Goal: Task Accomplishment & Management: Use online tool/utility

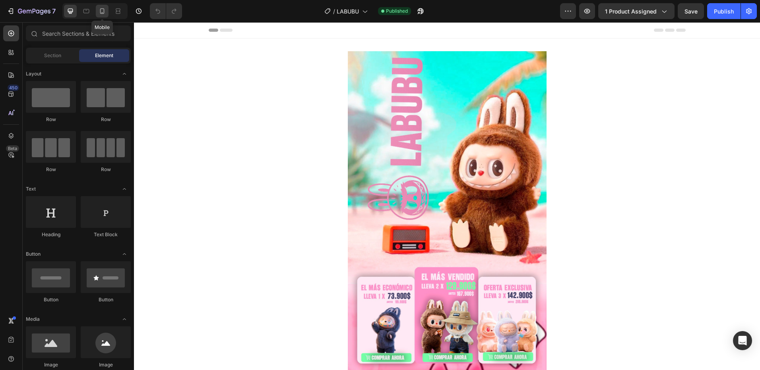
click at [102, 14] on icon at bounding box center [102, 11] width 4 height 6
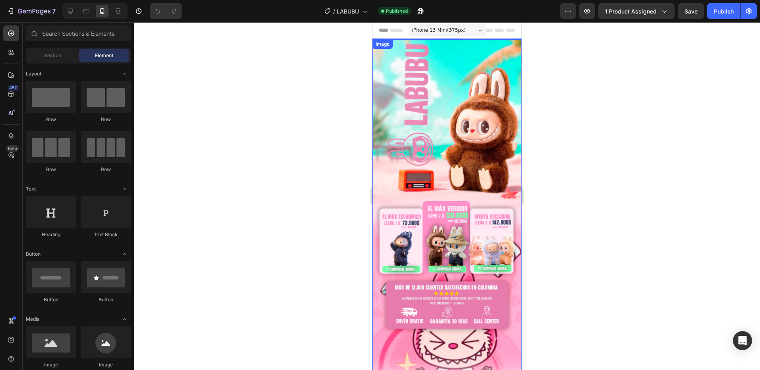
click at [420, 132] on img at bounding box center [446, 216] width 149 height 354
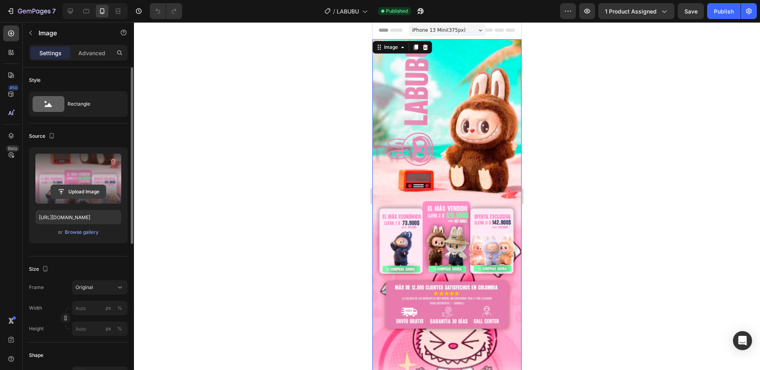
click at [84, 188] on input "file" at bounding box center [78, 192] width 55 height 14
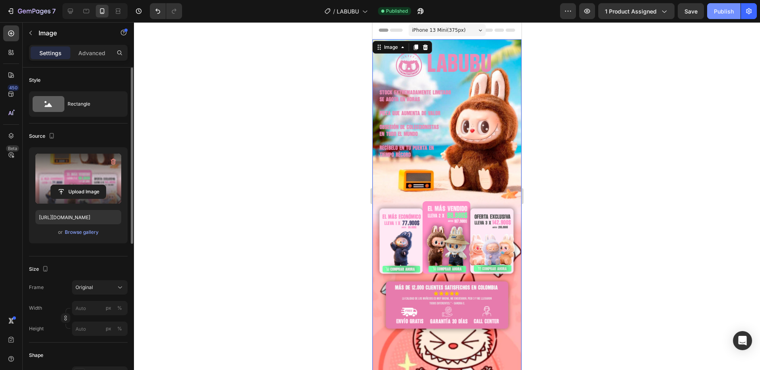
click at [724, 13] on div "Publish" at bounding box center [723, 11] width 20 height 8
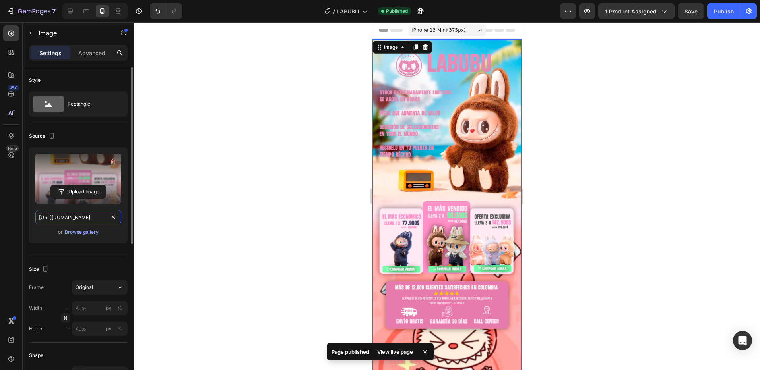
click at [83, 219] on input "[URL][DOMAIN_NAME]" at bounding box center [78, 217] width 86 height 14
click at [72, 13] on icon at bounding box center [70, 11] width 8 height 8
type input "https://cdn.shopify.com/s/files/1/0562/4532/1808/files/gempages_574576913746494…"
type input "500"
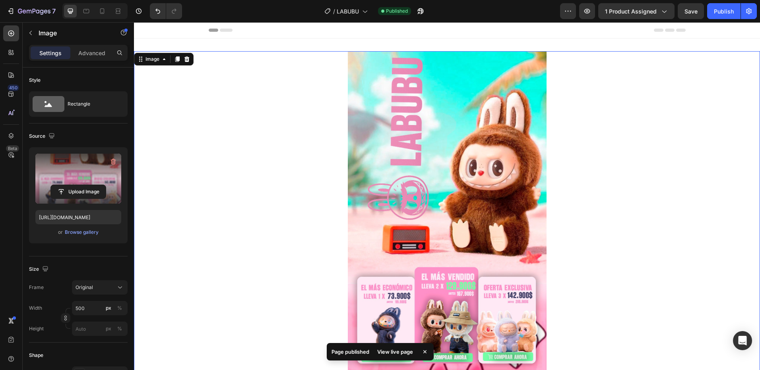
scroll to position [1, 0]
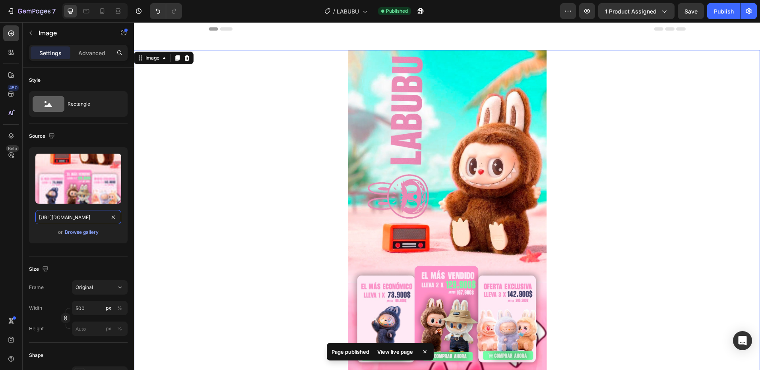
click at [68, 218] on input "https://cdn.shopify.com/s/files/1/0562/4532/1808/files/gempages_574576913746494…" at bounding box center [78, 217] width 86 height 14
paste input "61ee5aaa-70c5-4da2-86ae-2a34827a01d7"
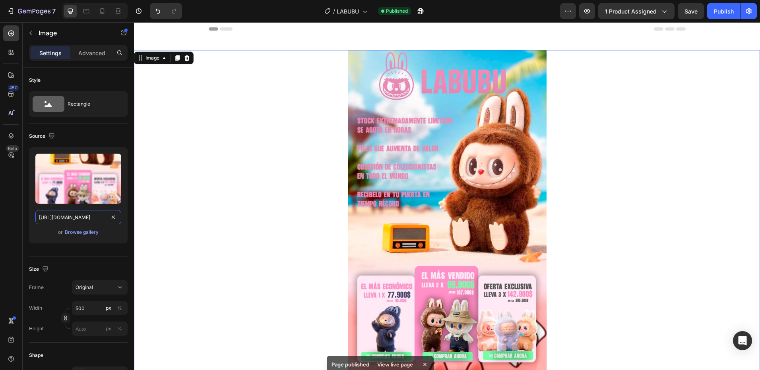
type input "[URL][DOMAIN_NAME]"
click at [229, 200] on div at bounding box center [447, 286] width 626 height 472
click at [719, 15] on div "Publish" at bounding box center [723, 11] width 20 height 8
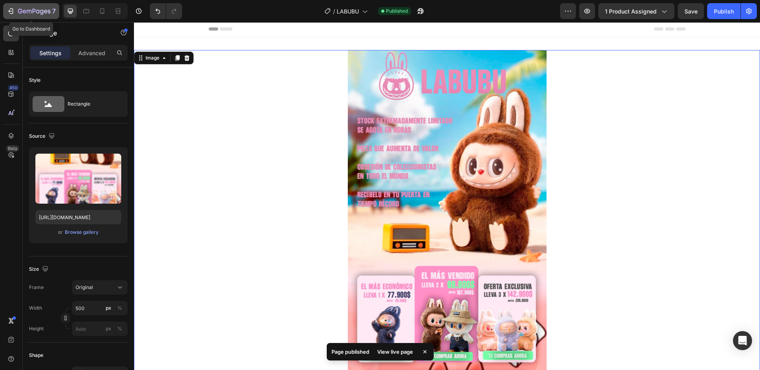
click at [36, 13] on icon "button" at bounding box center [34, 11] width 33 height 7
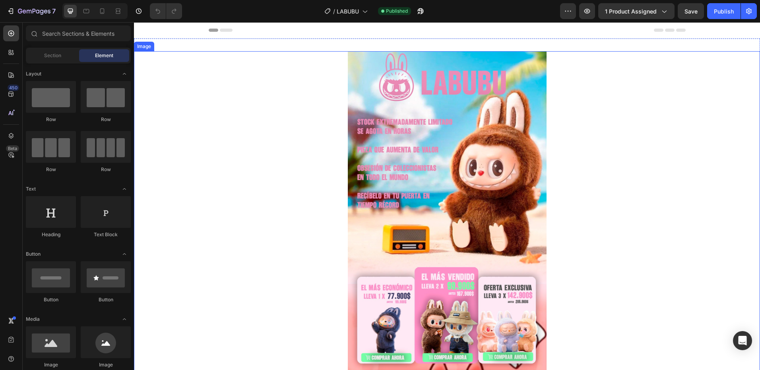
click at [492, 186] on img at bounding box center [447, 287] width 199 height 472
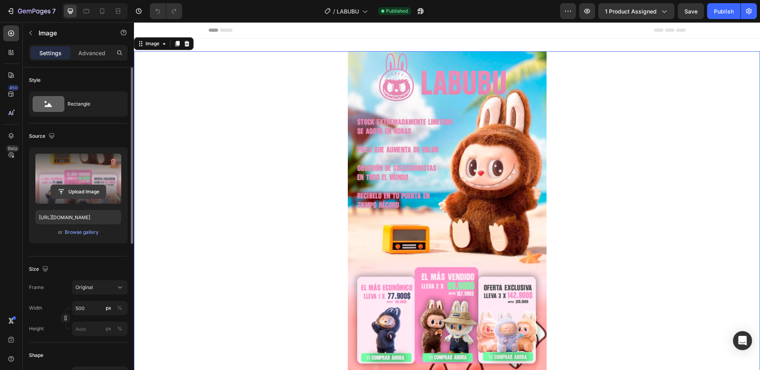
click at [92, 195] on input "file" at bounding box center [78, 192] width 55 height 14
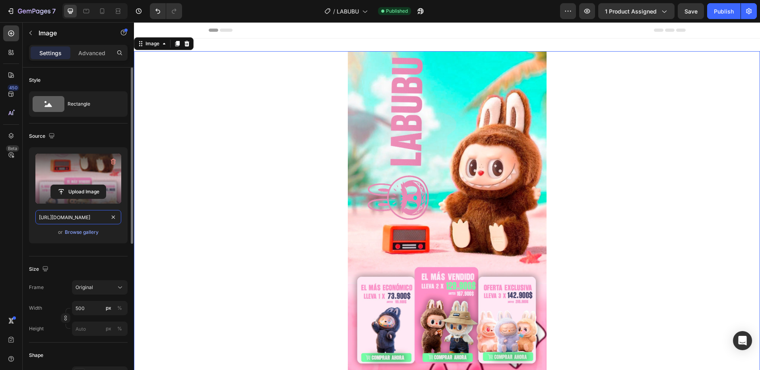
click at [91, 216] on input "[URL][DOMAIN_NAME]" at bounding box center [78, 217] width 86 height 14
click at [102, 14] on icon at bounding box center [102, 11] width 4 height 6
type input "[URL][DOMAIN_NAME]"
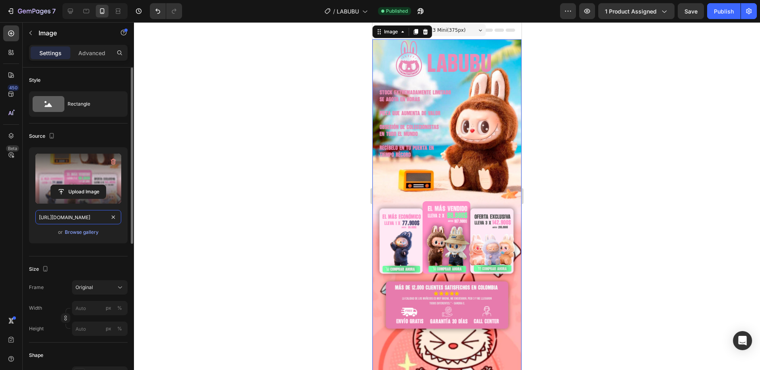
click at [65, 211] on input "[URL][DOMAIN_NAME]" at bounding box center [78, 217] width 86 height 14
paste input "51c764a1-538f-4d4e-9a53-d6d61d14273c"
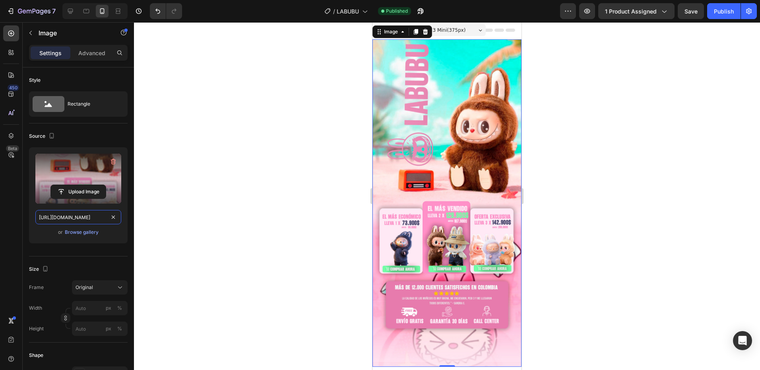
type input "[URL][DOMAIN_NAME]"
click at [176, 219] on div at bounding box center [447, 196] width 626 height 348
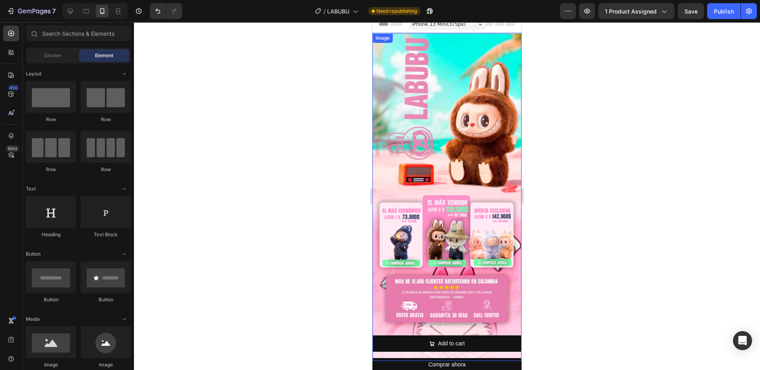
scroll to position [0, 0]
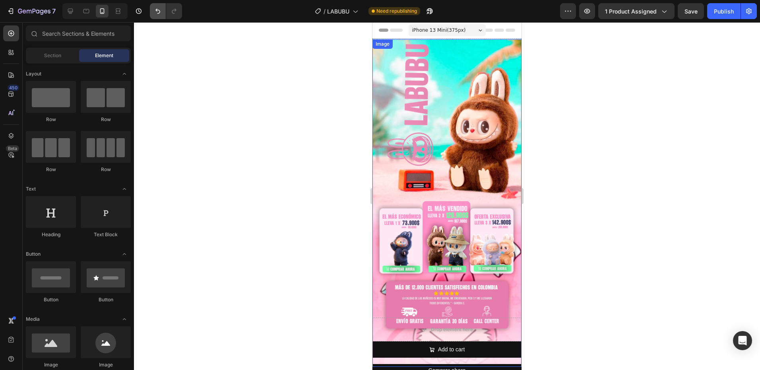
click at [154, 10] on icon "Undo/Redo" at bounding box center [158, 11] width 8 height 8
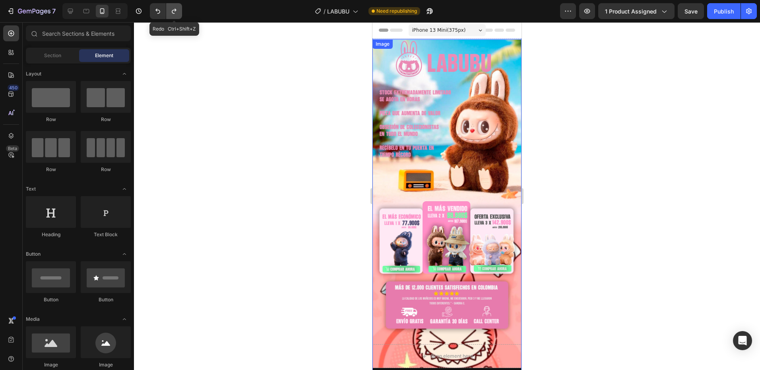
click at [178, 10] on icon "Undo/Redo" at bounding box center [174, 11] width 8 height 8
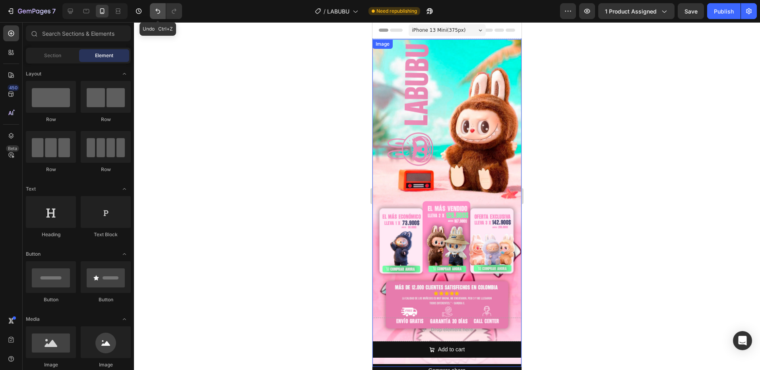
click at [156, 10] on icon "Undo/Redo" at bounding box center [157, 11] width 5 height 5
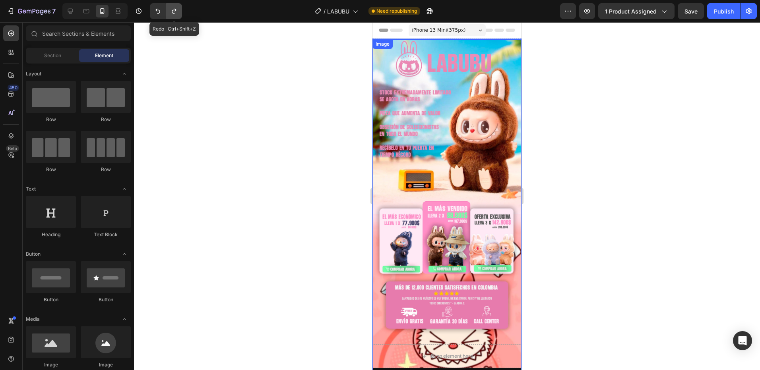
click at [172, 11] on icon "Undo/Redo" at bounding box center [174, 11] width 4 height 5
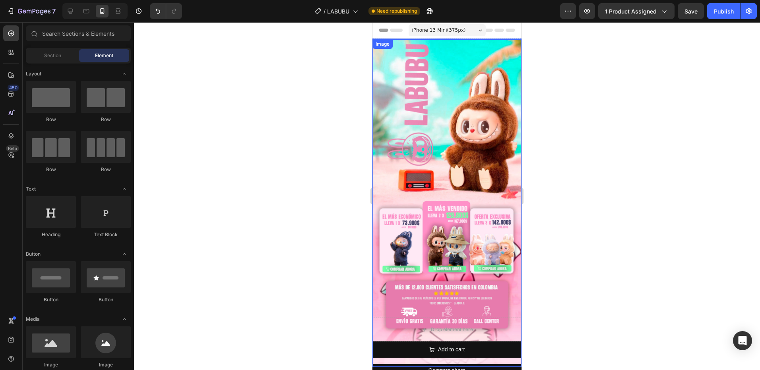
click at [437, 173] on img at bounding box center [446, 203] width 149 height 328
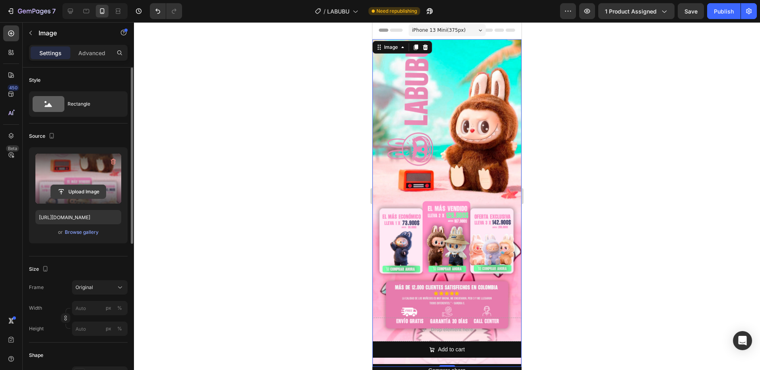
click at [70, 189] on input "file" at bounding box center [78, 192] width 55 height 14
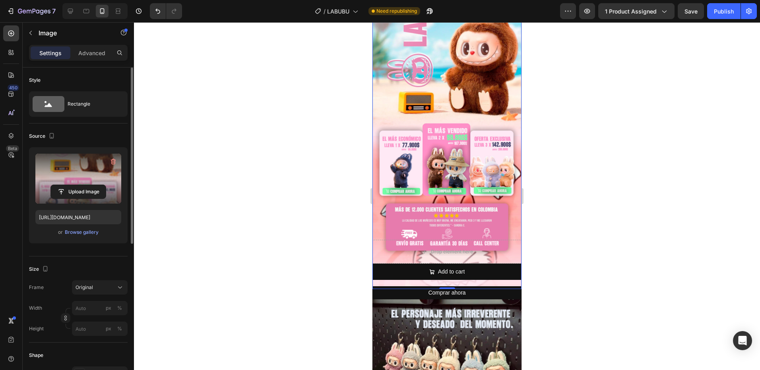
scroll to position [40, 0]
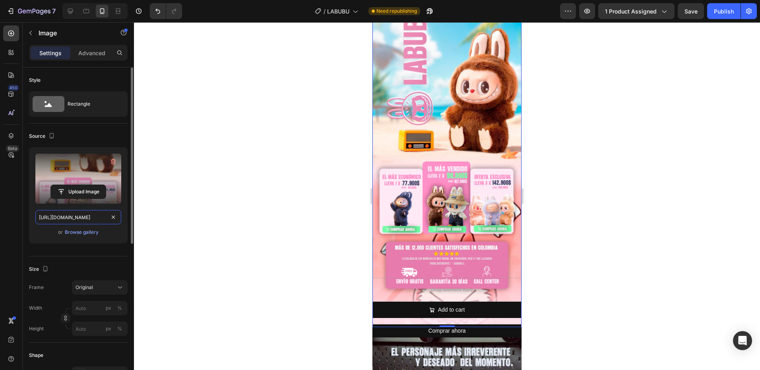
click at [64, 221] on input "[URL][DOMAIN_NAME]" at bounding box center [78, 217] width 86 height 14
click at [65, 7] on div at bounding box center [70, 11] width 13 height 13
type input "[URL][DOMAIN_NAME]"
type input "500"
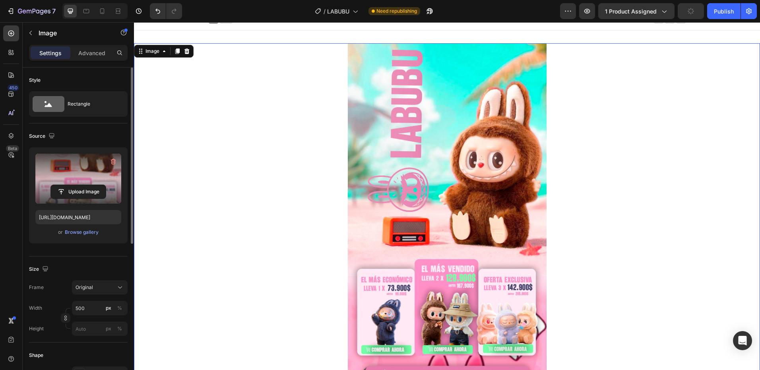
scroll to position [1, 0]
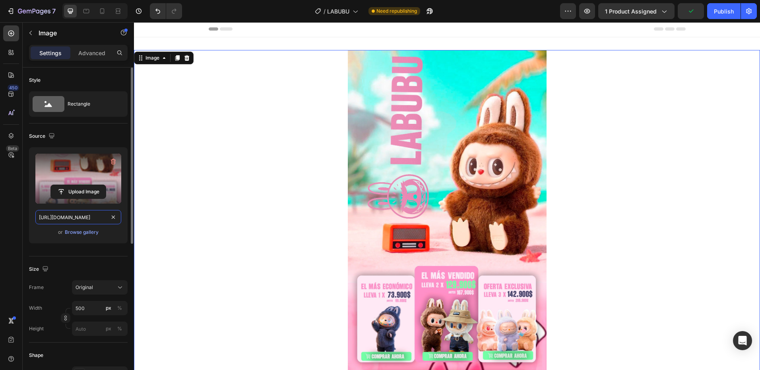
click at [61, 218] on input "[URL][DOMAIN_NAME]" at bounding box center [78, 217] width 86 height 14
paste input "3a81ab6c-a336-4fe6-826a-9e5777c3f282"
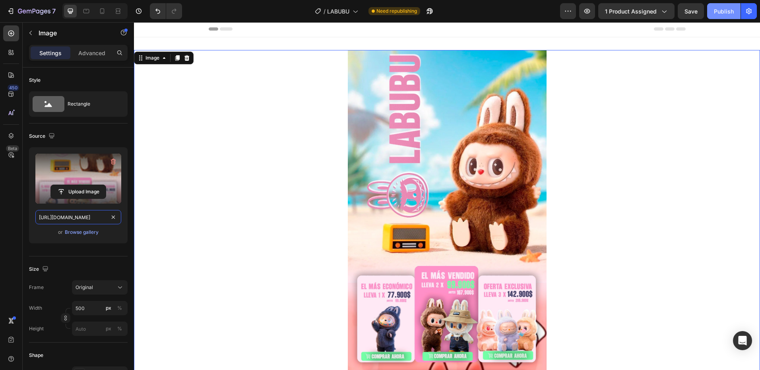
type input "[URL][DOMAIN_NAME]"
click at [713, 13] on div "Publish" at bounding box center [723, 11] width 20 height 8
click at [419, 12] on icon "button" at bounding box center [418, 13] width 2 height 2
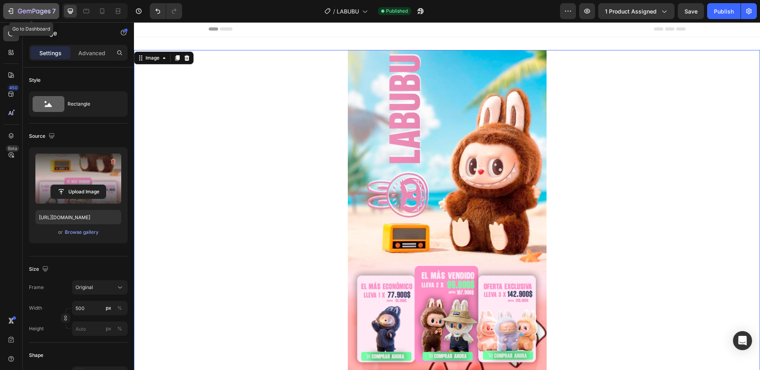
click at [18, 8] on div "7" at bounding box center [37, 11] width 38 height 10
